Goal: Task Accomplishment & Management: Use online tool/utility

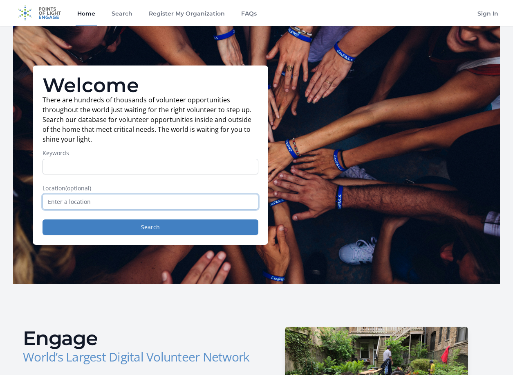
click at [141, 197] on input "text" at bounding box center [151, 202] width 216 height 16
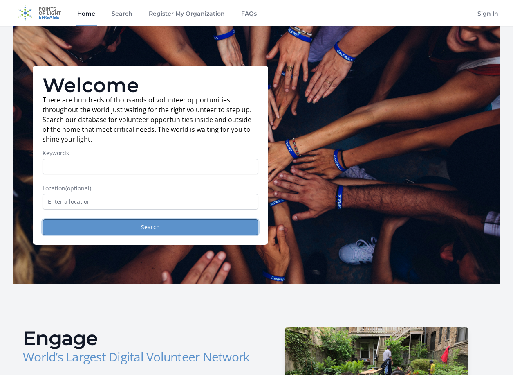
click at [152, 224] on button "Search" at bounding box center [151, 227] width 216 height 16
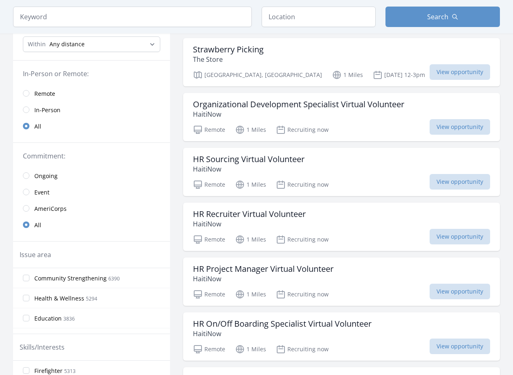
click at [55, 93] on span "Remote" at bounding box center [44, 94] width 21 height 8
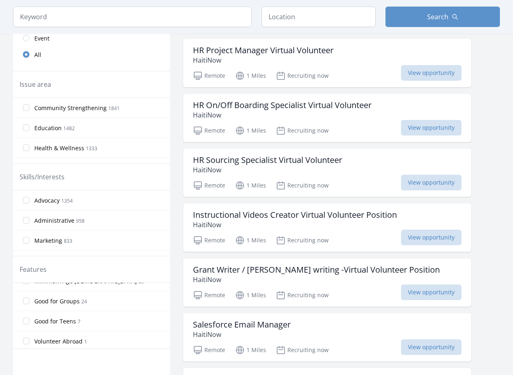
scroll to position [195, 0]
drag, startPoint x: 171, startPoint y: 342, endPoint x: 27, endPoint y: 217, distance: 190.8
click at [27, 217] on input "Administrative 958" at bounding box center [26, 220] width 7 height 7
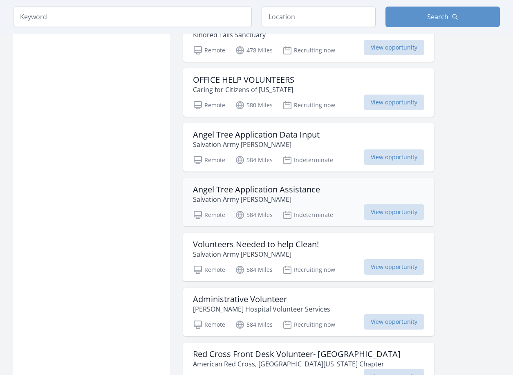
scroll to position [695, 0]
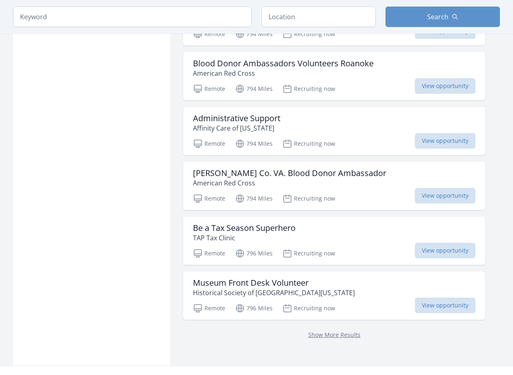
scroll to position [2004, 0]
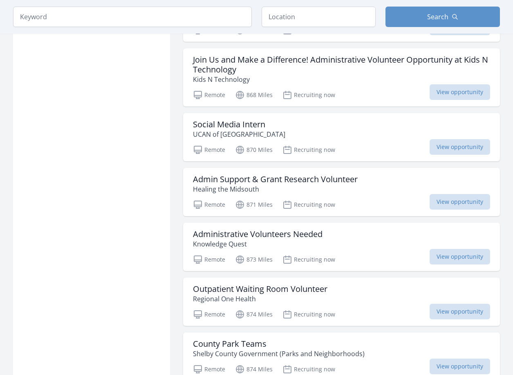
scroll to position [3109, 0]
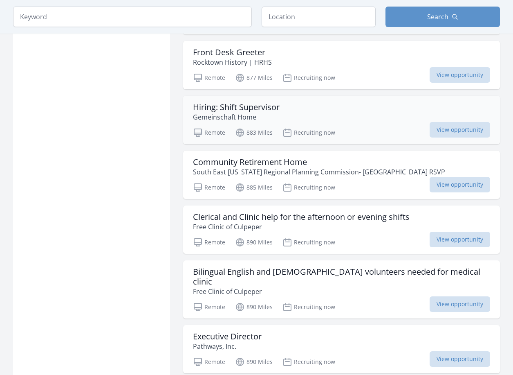
scroll to position [3518, 0]
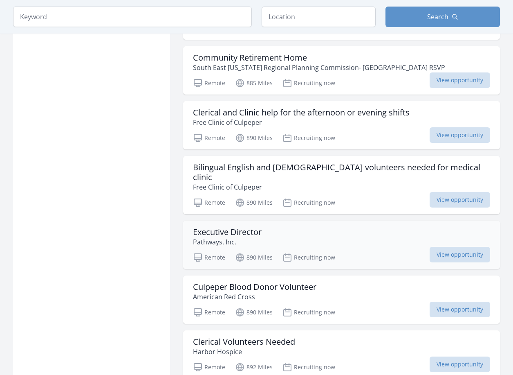
click at [398, 227] on div "Executive Director Pathways, Inc." at bounding box center [341, 237] width 297 height 20
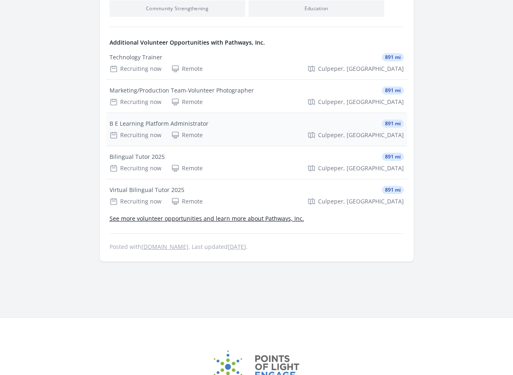
scroll to position [621, 0]
